Goal: Task Accomplishment & Management: Use online tool/utility

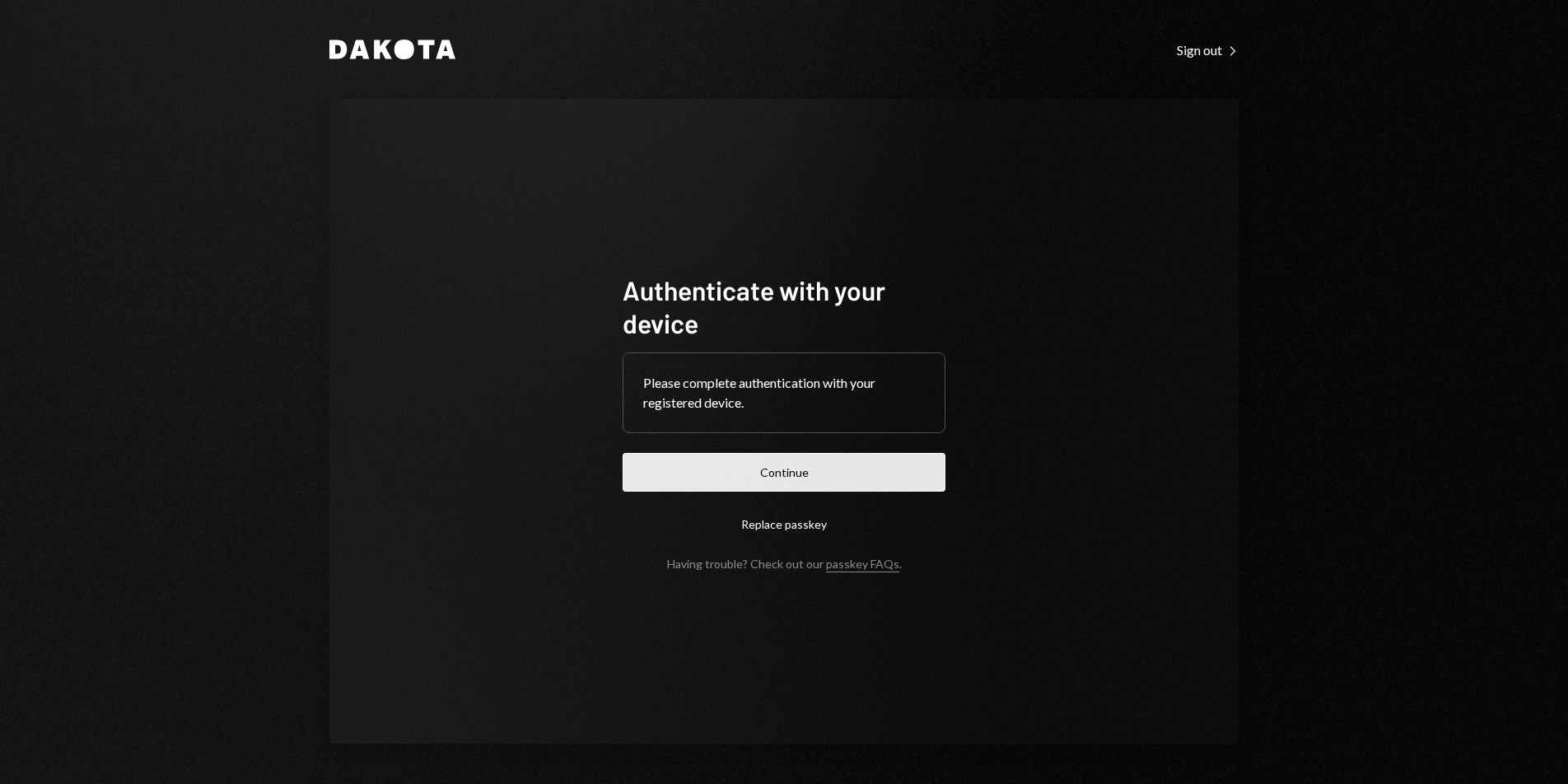
click at [873, 456] on button "Continue" at bounding box center [784, 472] width 323 height 38
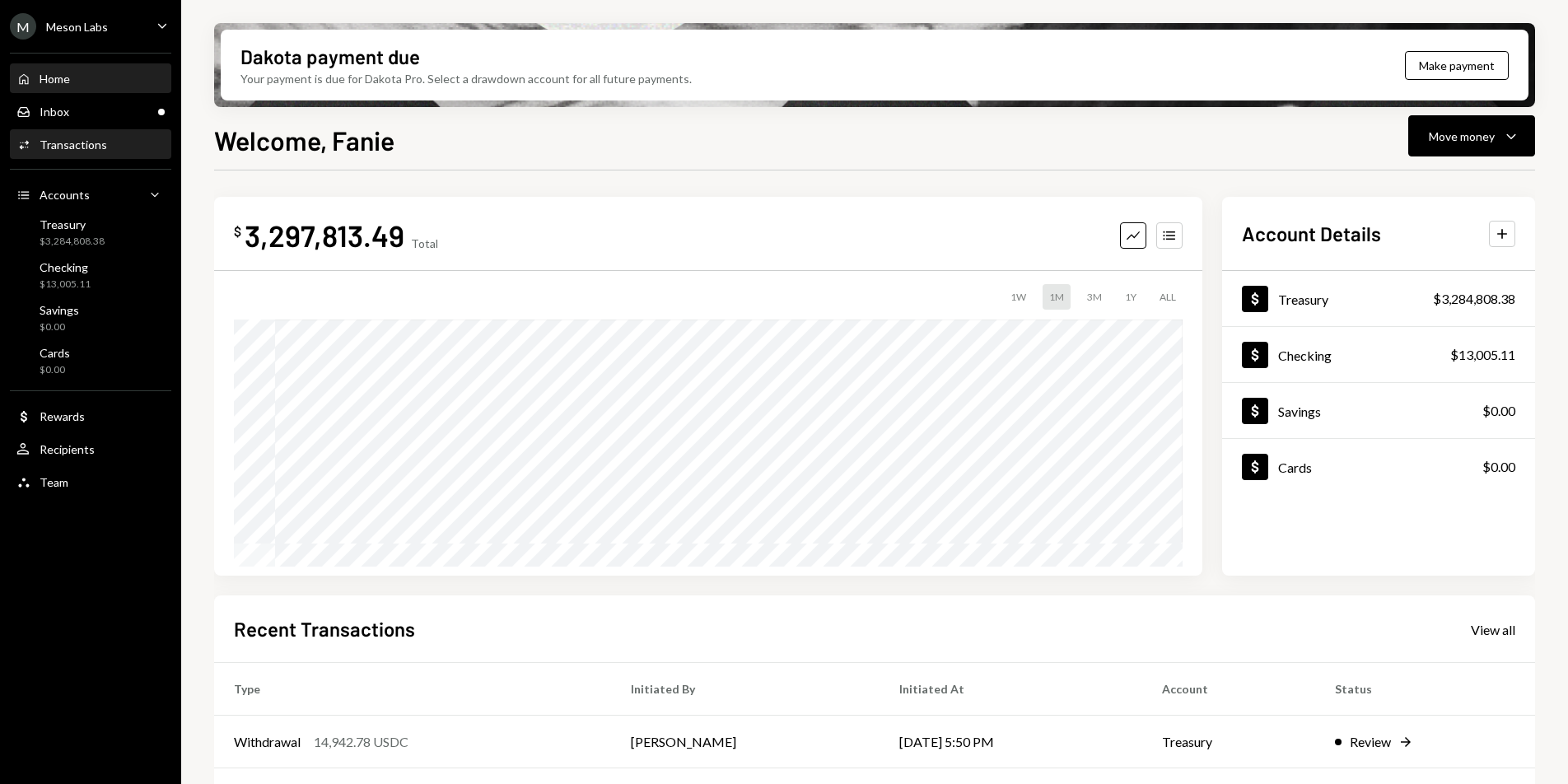
click at [76, 151] on div "Activities Transactions" at bounding box center [90, 145] width 148 height 28
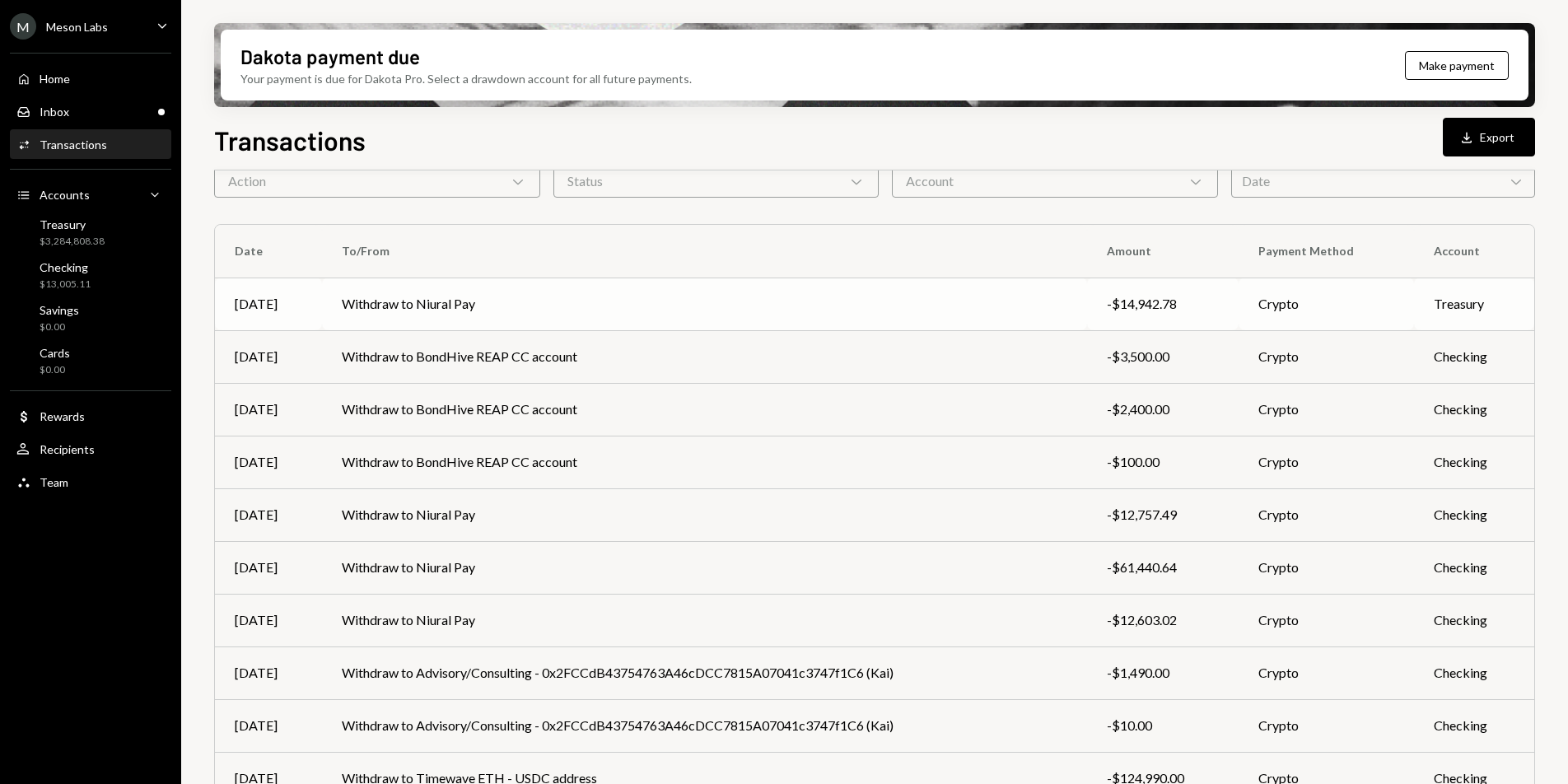
scroll to position [154, 0]
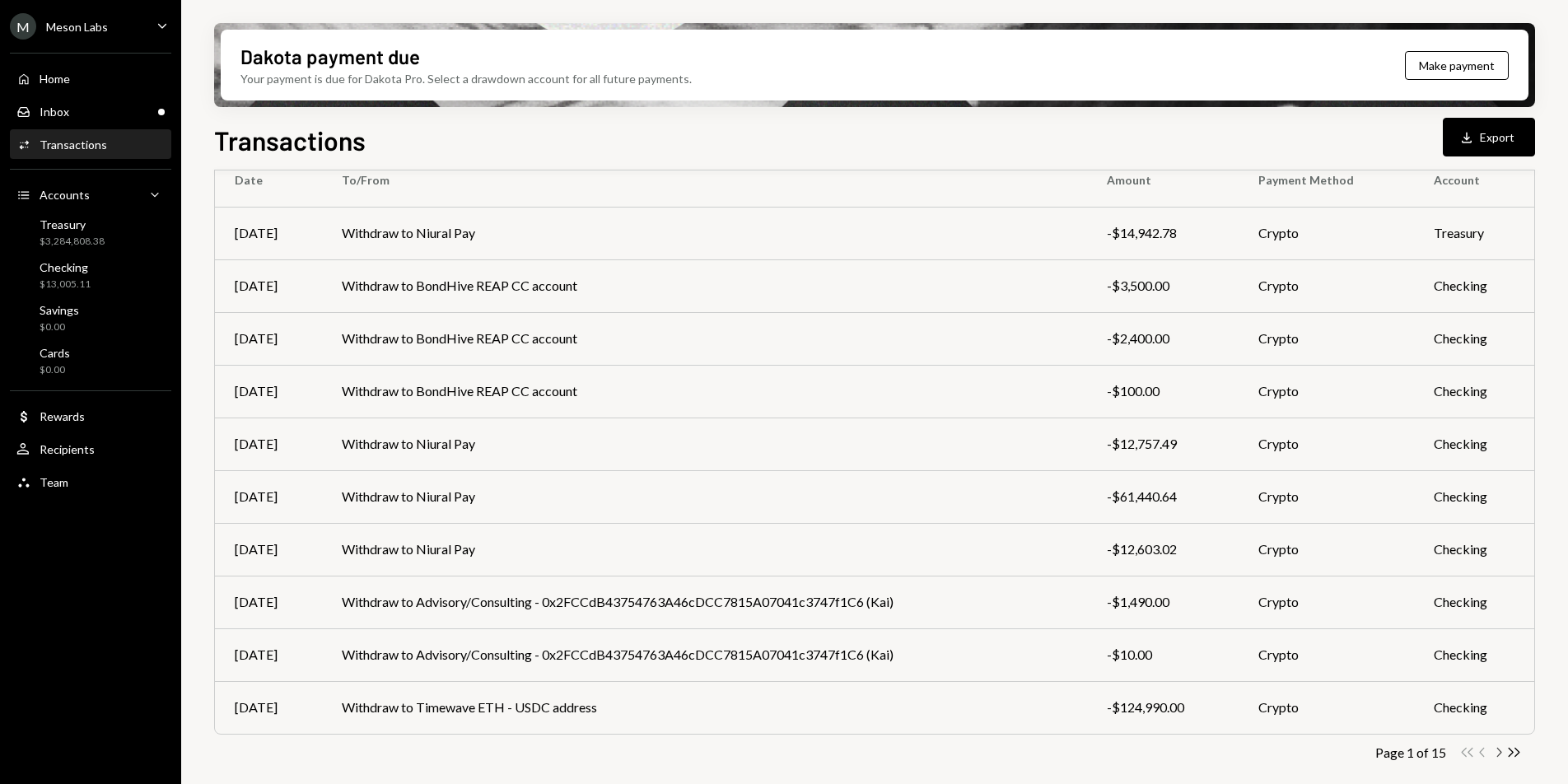
click at [1499, 754] on icon "button" at bounding box center [1499, 751] width 5 height 9
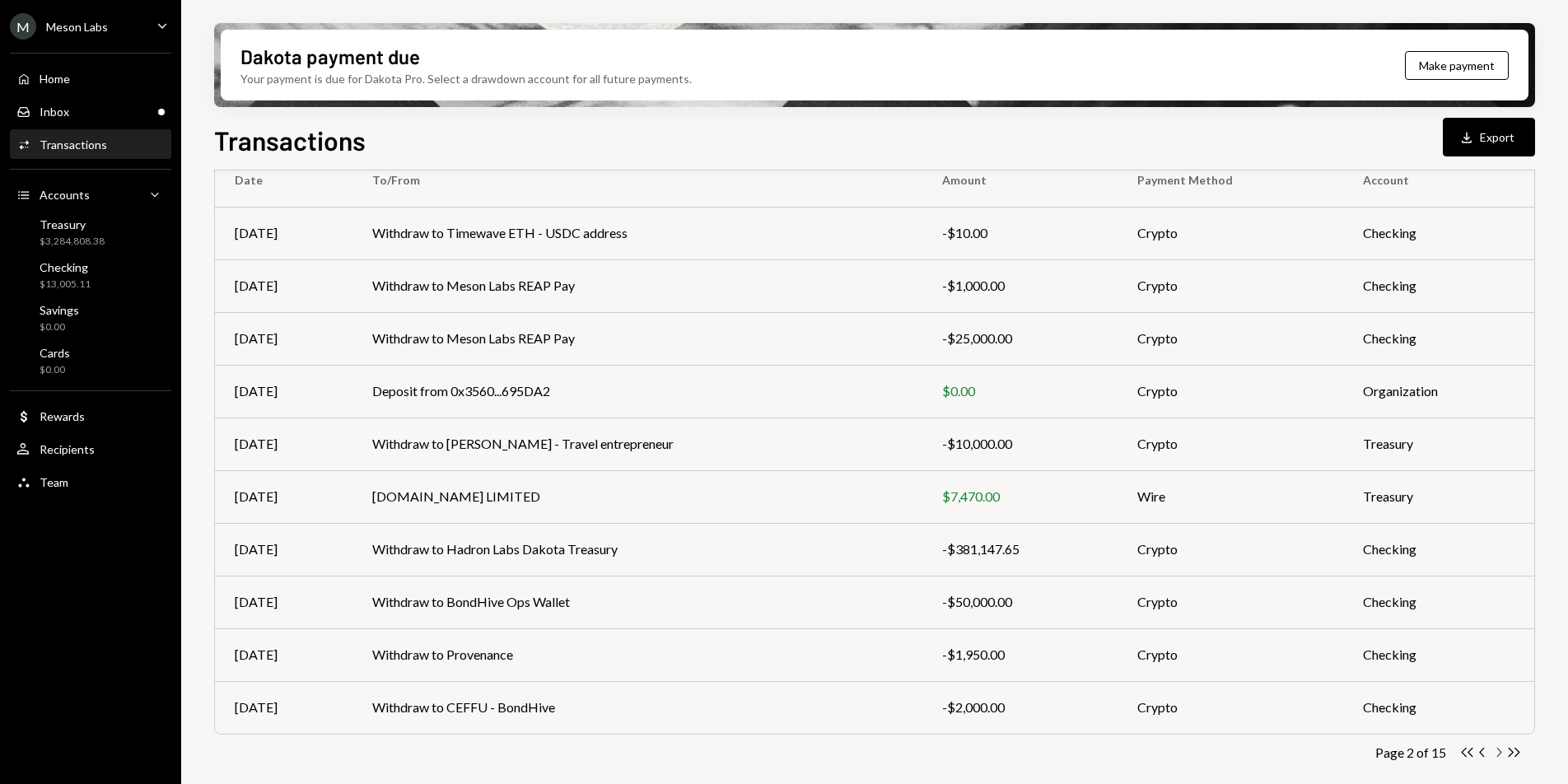
click at [1497, 752] on icon "Chevron Right" at bounding box center [1499, 751] width 15 height 15
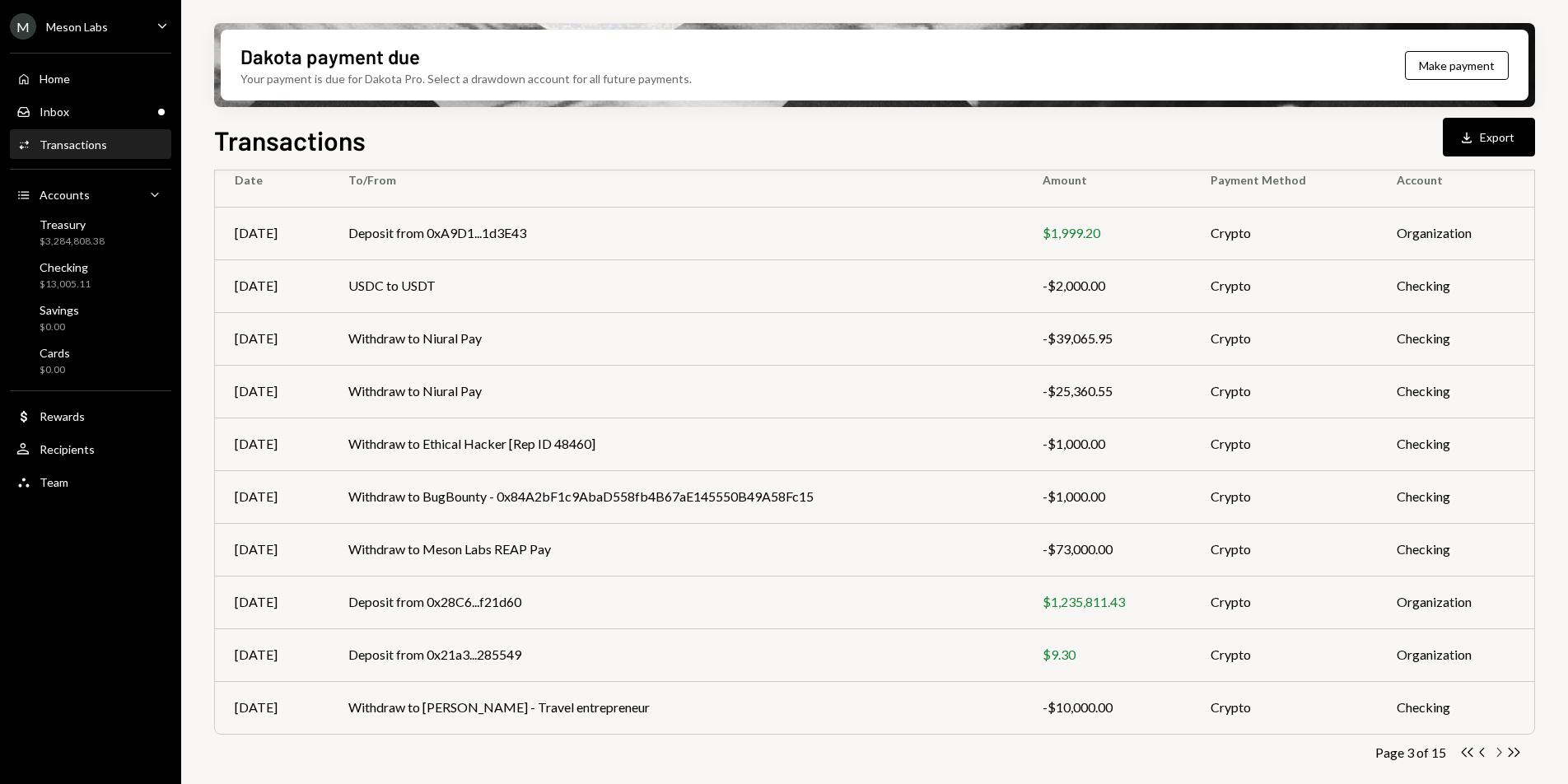
click at [1498, 749] on icon "button" at bounding box center [1499, 751] width 5 height 9
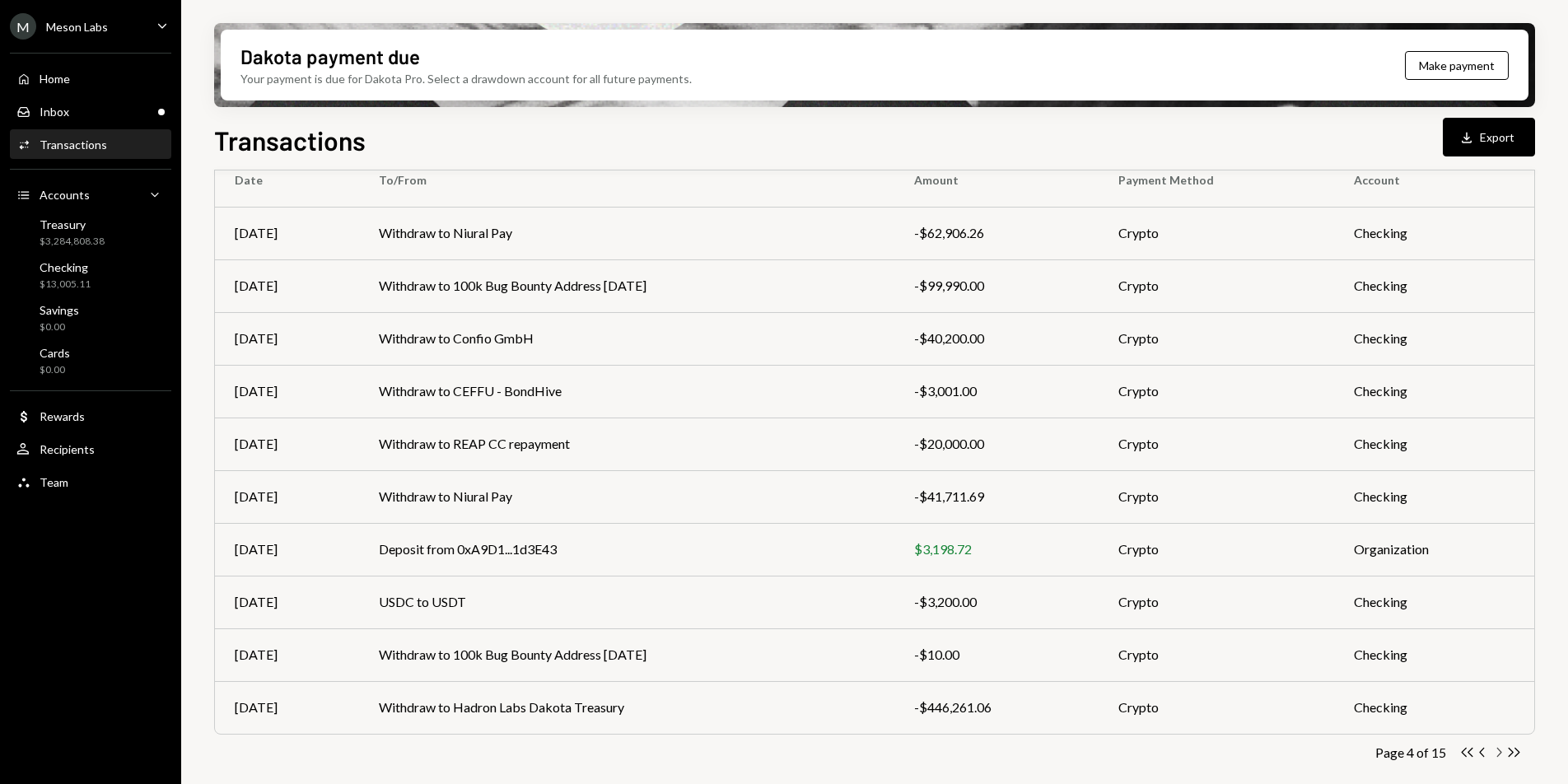
click at [1499, 755] on icon "Chevron Right" at bounding box center [1499, 751] width 15 height 15
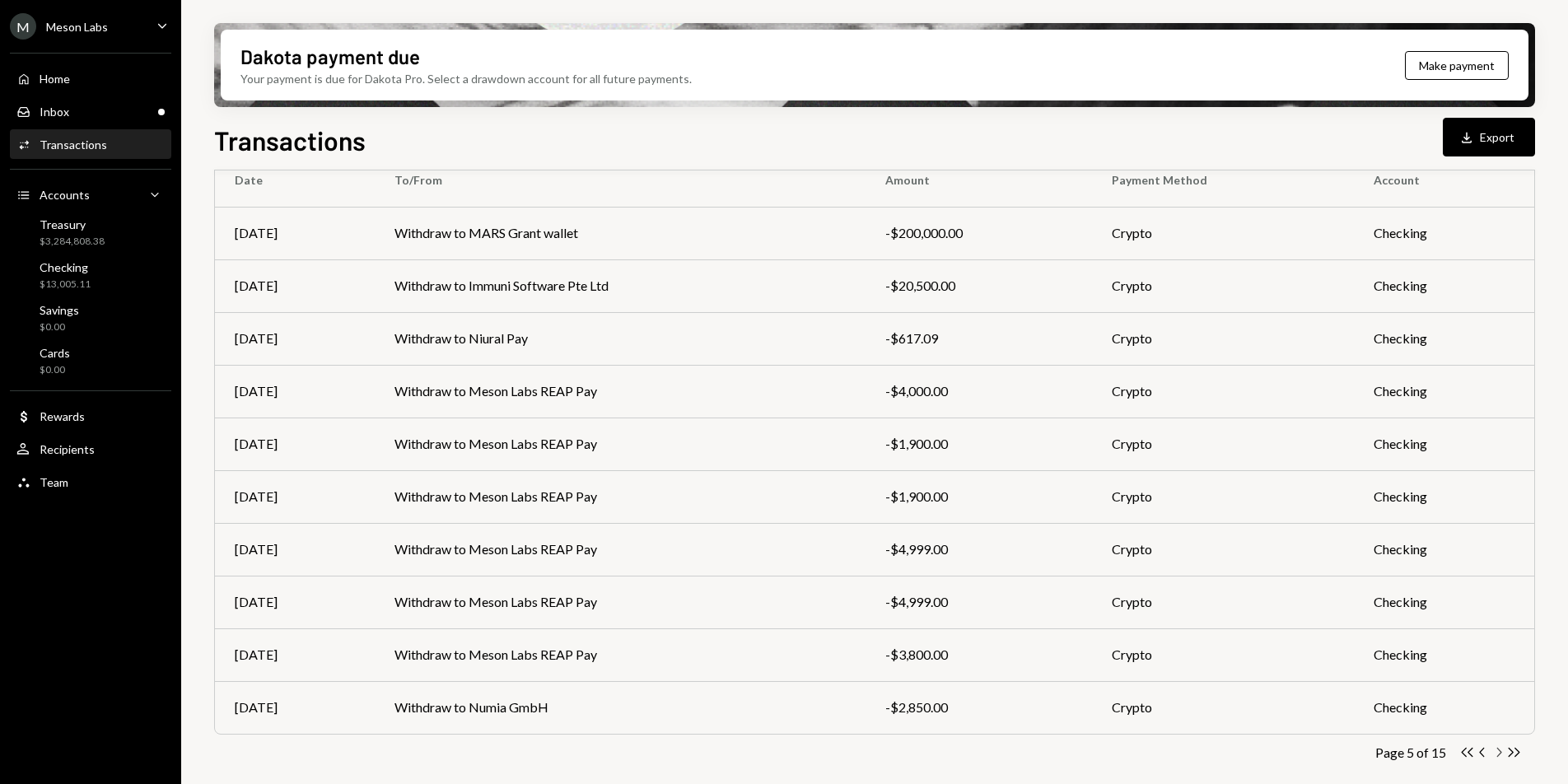
click at [1498, 754] on icon "button" at bounding box center [1499, 751] width 5 height 9
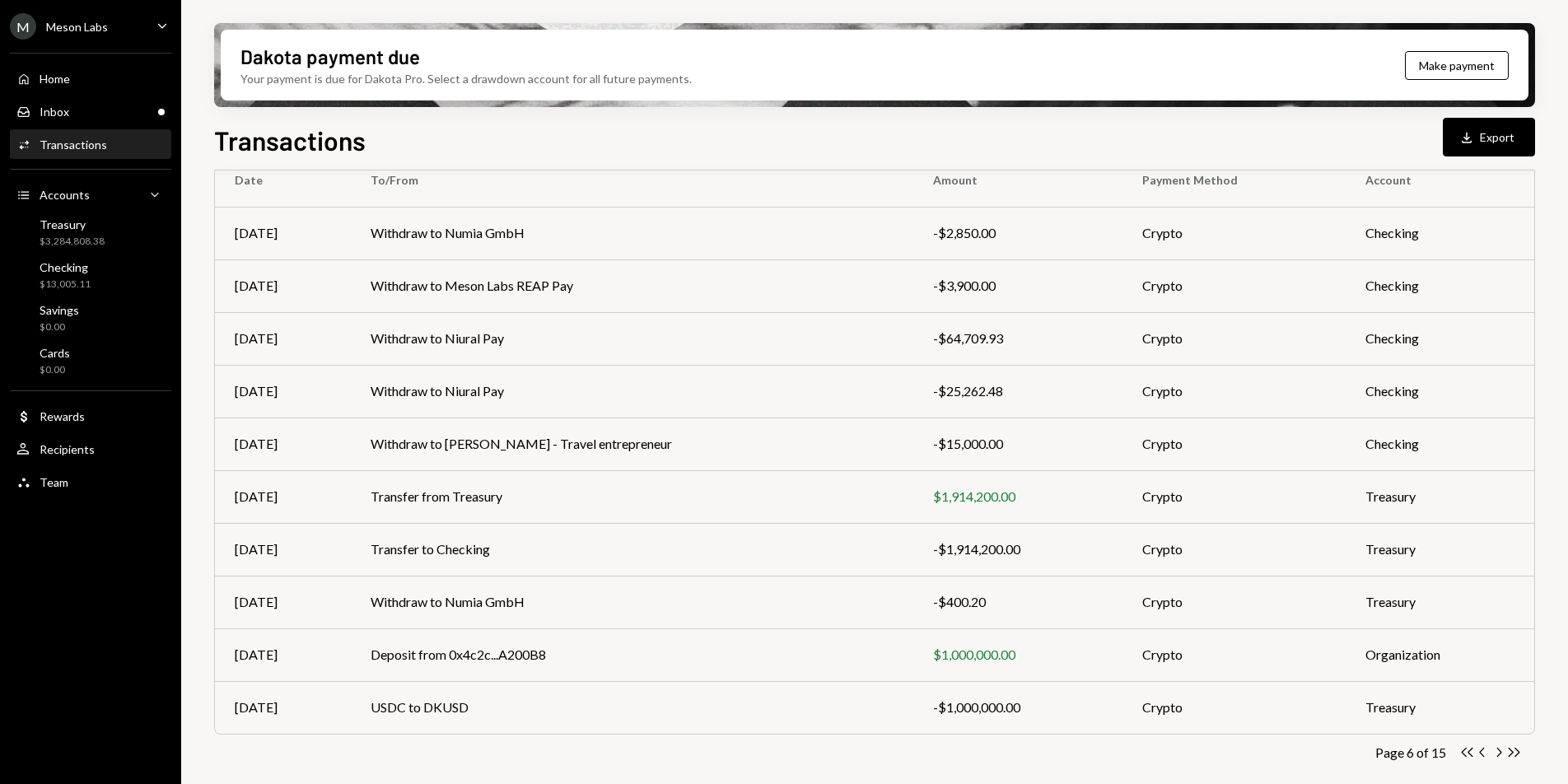
click at [1500, 755] on icon "Chevron Right" at bounding box center [1499, 751] width 15 height 15
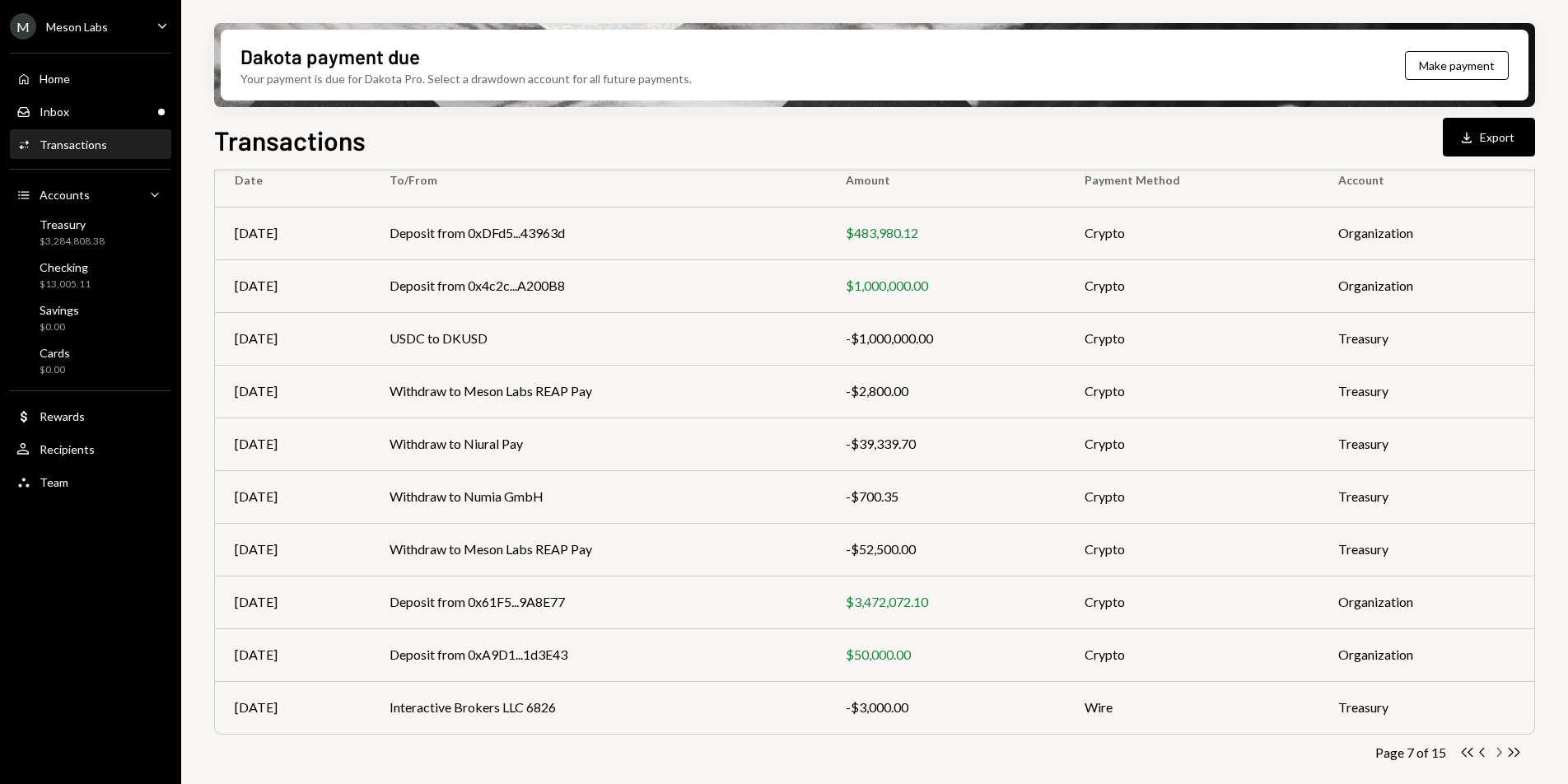
click at [1497, 752] on icon "Chevron Right" at bounding box center [1499, 751] width 15 height 15
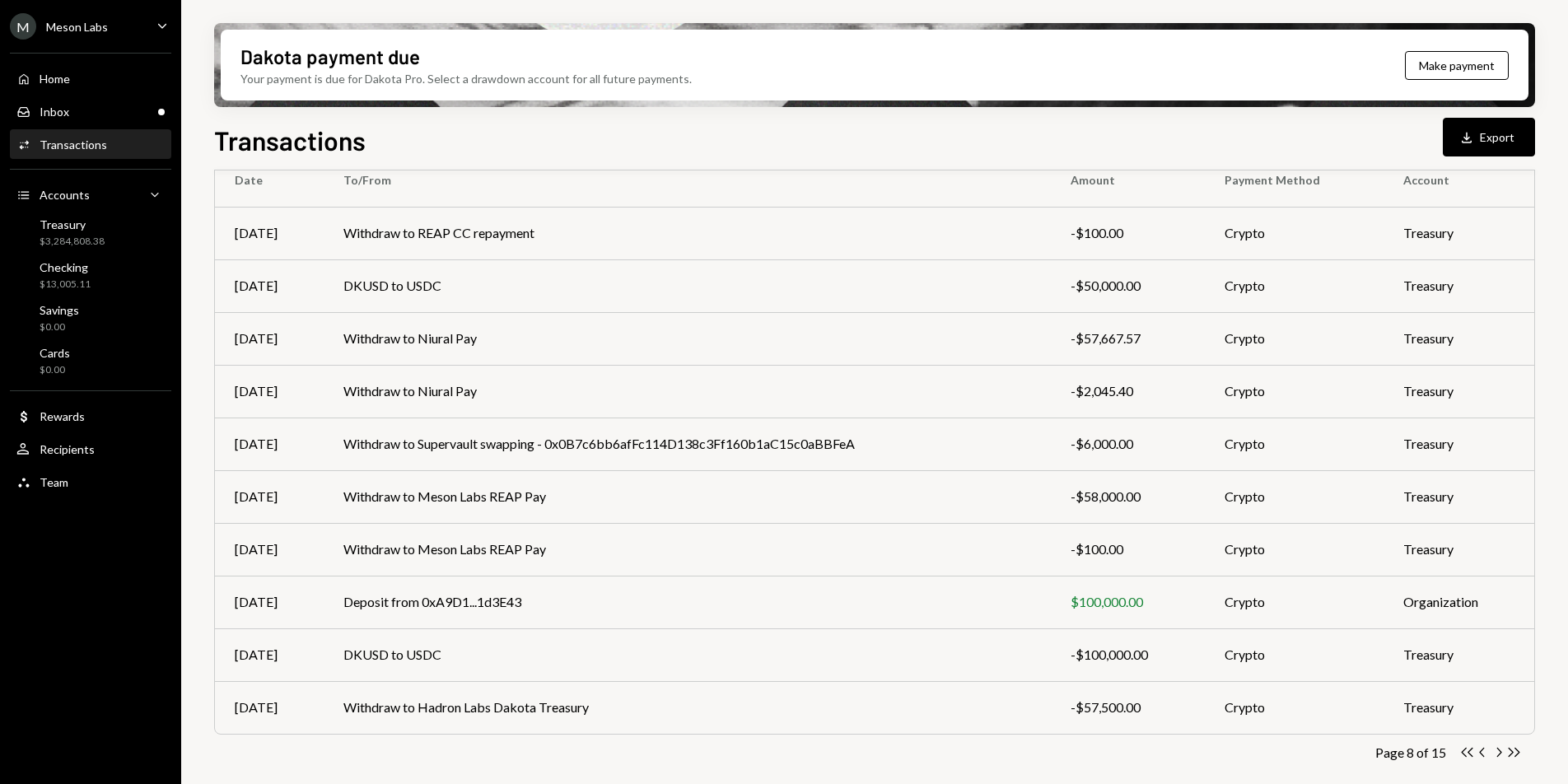
click at [1499, 754] on icon "button" at bounding box center [1499, 751] width 5 height 9
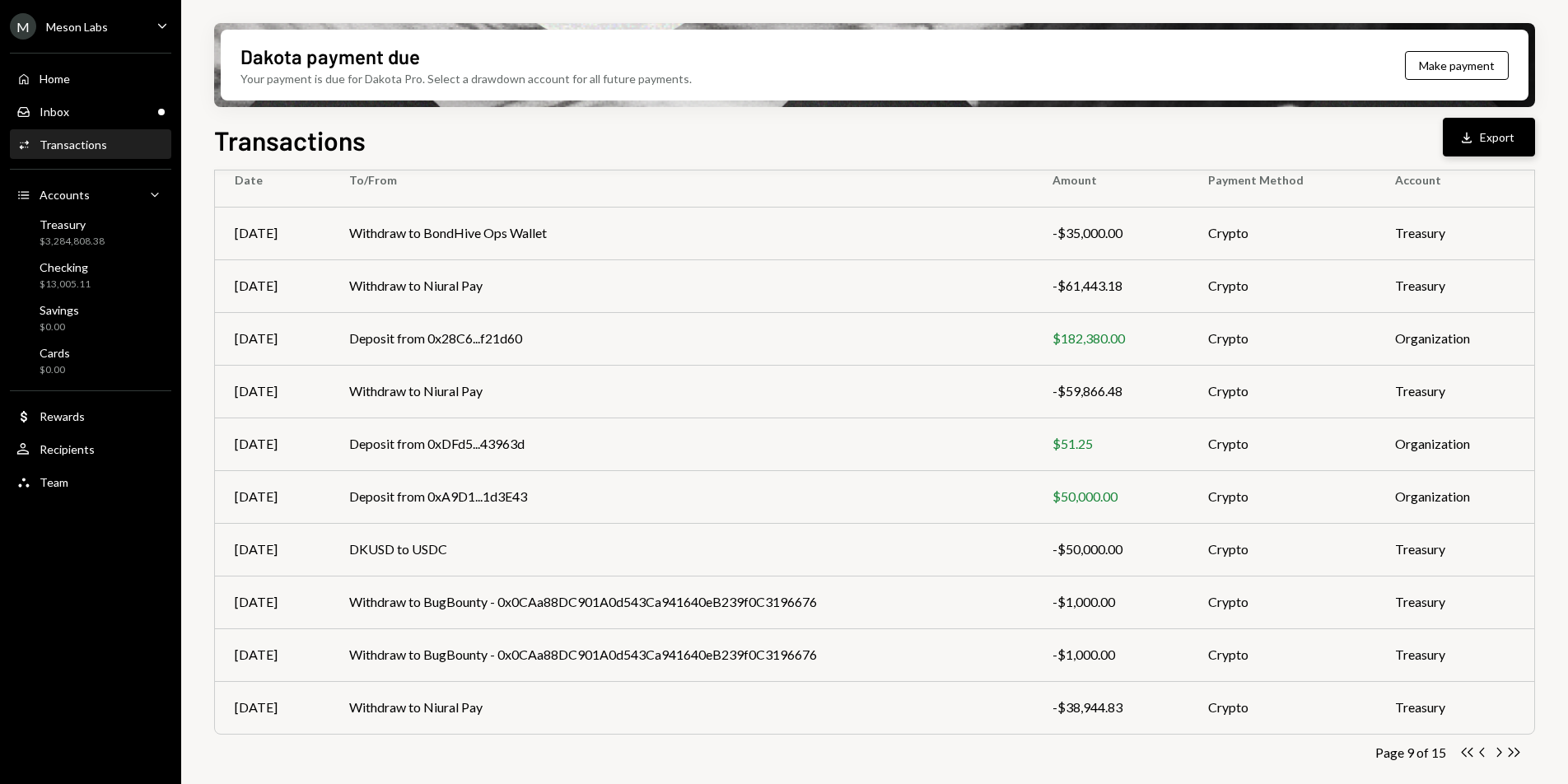
click at [1466, 145] on button "Download Export" at bounding box center [1489, 137] width 92 height 38
